Goal: Information Seeking & Learning: Learn about a topic

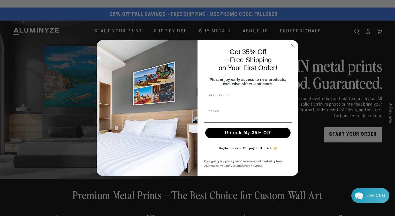
click at [293, 43] on circle "Close dialog" at bounding box center [293, 46] width 6 height 6
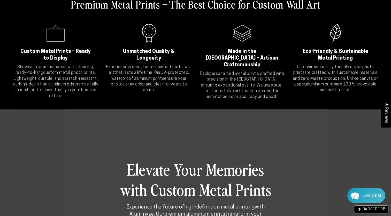
scroll to position [378, 0]
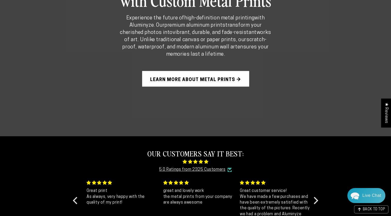
click at [231, 76] on link "Learn More About Metal Prints →" at bounding box center [195, 79] width 107 height 16
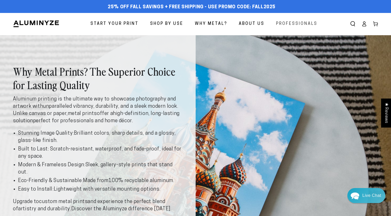
click at [283, 23] on span "Professionals" at bounding box center [296, 24] width 41 height 8
